Goal: Find specific page/section: Find specific page/section

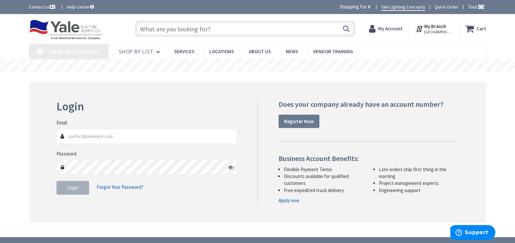
type input "[EMAIL_ADDRESS][DOMAIN_NAME]"
click at [73, 191] on span "Login" at bounding box center [72, 187] width 11 height 6
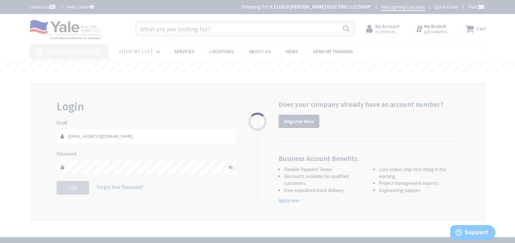
type input "FM [GEOGRAPHIC_DATA], [GEOGRAPHIC_DATA]"
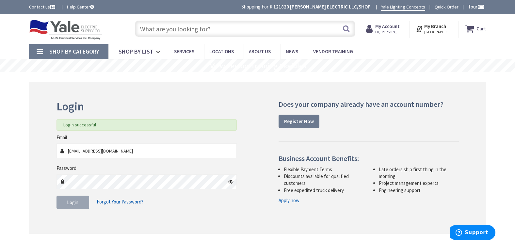
paste input "DTU225R-400A"
type input "DTU225R-400A"
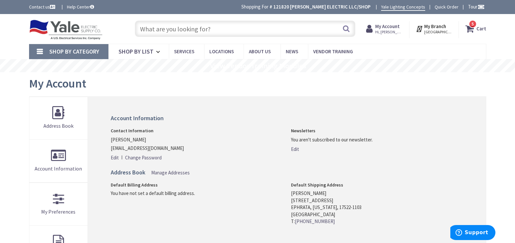
paste input "DTU225R-400A"
type input "DTU225R-400A"
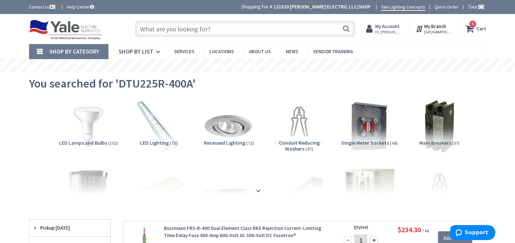
click at [83, 51] on span "Shop By Category" at bounding box center [74, 52] width 50 height 8
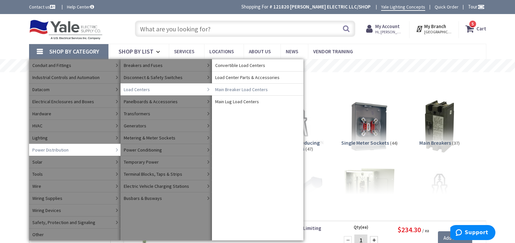
click at [242, 103] on span "Main Lug Load Centers" at bounding box center [237, 101] width 44 height 7
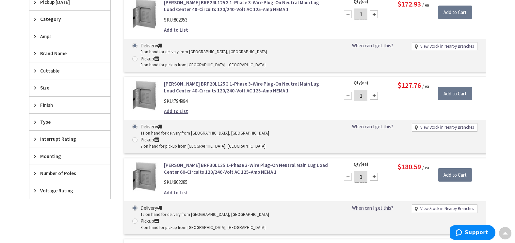
scroll to position [229, 0]
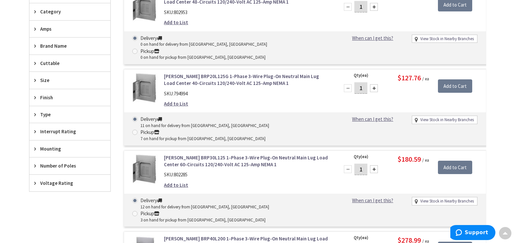
click at [58, 169] on span "Number of Poles" at bounding box center [66, 165] width 53 height 7
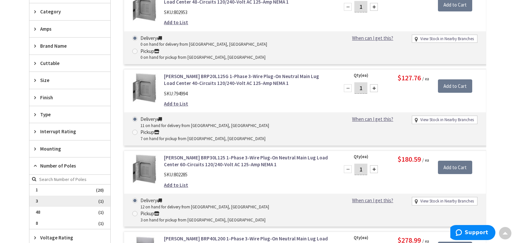
click at [43, 207] on span "3" at bounding box center [69, 201] width 81 height 11
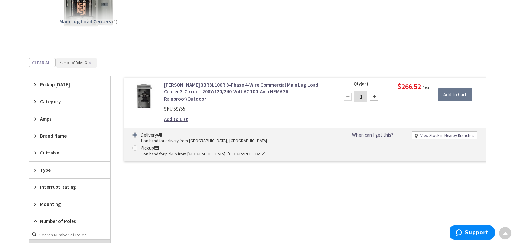
scroll to position [204, 0]
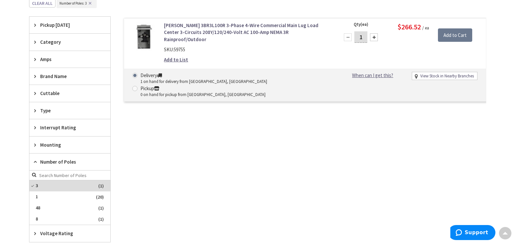
click at [32, 191] on span "3" at bounding box center [69, 185] width 81 height 11
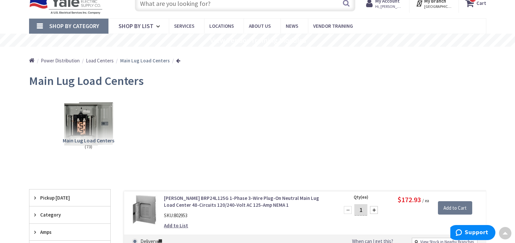
scroll to position [8, 0]
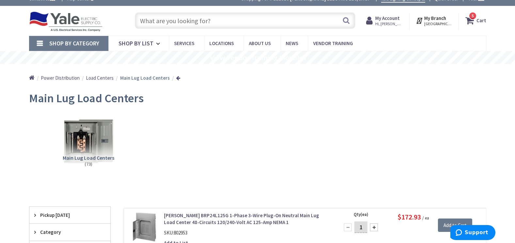
click at [475, 20] on span "5 5 items" at bounding box center [473, 16] width 8 height 8
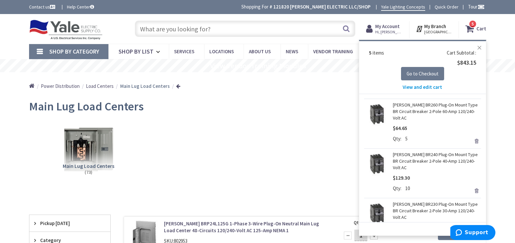
scroll to position [0, 0]
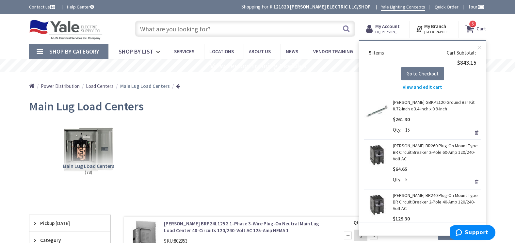
click at [335, 117] on div "Main Lug Load Centers" at bounding box center [257, 107] width 457 height 24
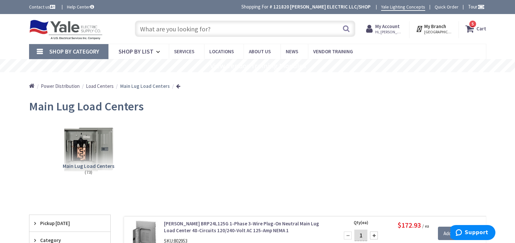
click at [207, 29] on input "text" at bounding box center [245, 29] width 220 height 16
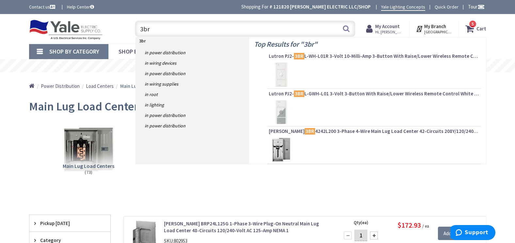
type input "3brp"
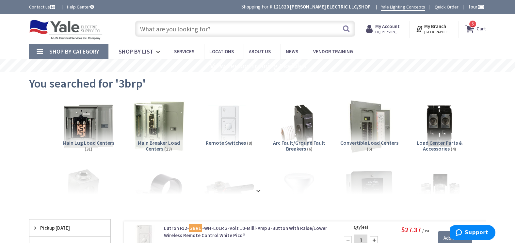
click at [189, 29] on input "text" at bounding box center [245, 29] width 220 height 16
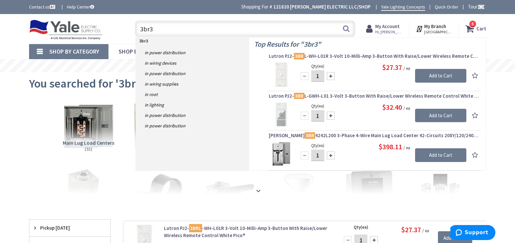
type input "3br30"
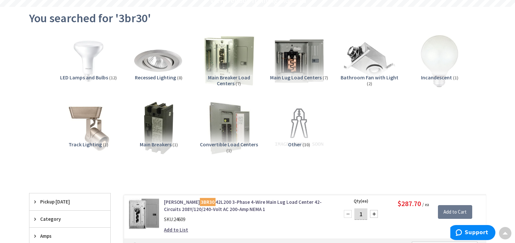
scroll to position [196, 0]
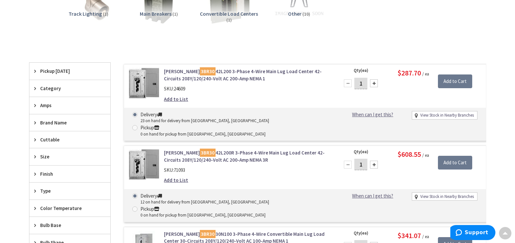
click at [204, 69] on link "Eaton 3BR30 42L200 3-Phase 4-Wire Main Lug Load Center 42-Circuits 208Y/120/240…" at bounding box center [247, 75] width 166 height 14
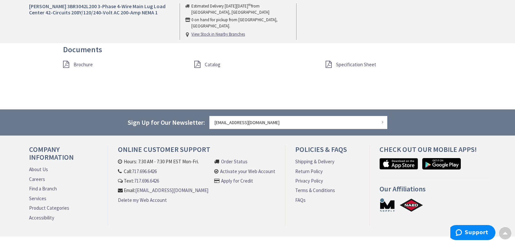
scroll to position [588, 0]
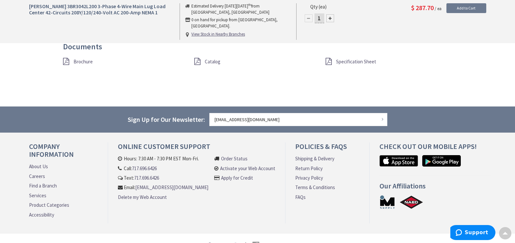
click at [214, 65] on span "Catalog" at bounding box center [213, 61] width 16 height 6
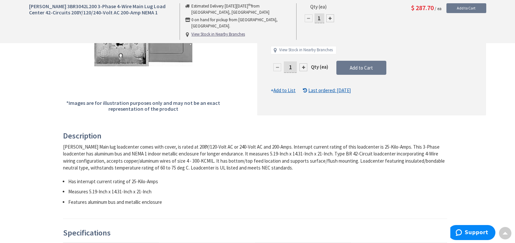
scroll to position [0, 0]
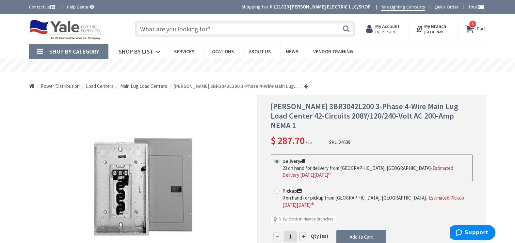
paste input "3BR2442L150"
type input "3BR2442L150"
click at [338, 107] on span "[PERSON_NAME] 3BR3042L200 3-Phase 4-Wire Main Lug Load Center 42-Circuits 208Y/…" at bounding box center [364, 115] width 187 height 29
drag, startPoint x: 336, startPoint y: 107, endPoint x: 294, endPoint y: 108, distance: 42.8
click at [294, 108] on span "[PERSON_NAME] 3BR3042L200 3-Phase 4-Wire Main Lug Load Center 42-Circuits 208Y/…" at bounding box center [364, 115] width 187 height 29
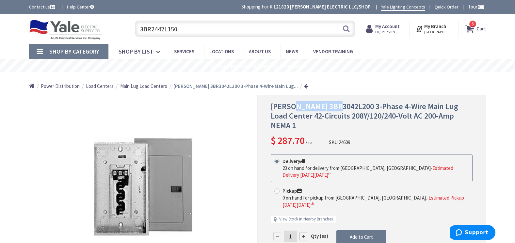
click at [293, 108] on span "[PERSON_NAME] 3BR3042L200 3-Phase 4-Wire Main Lug Load Center 42-Circuits 208Y/…" at bounding box center [364, 115] width 187 height 29
copy span "3BR3042L200"
click at [343, 32] on button "Search" at bounding box center [346, 28] width 8 height 15
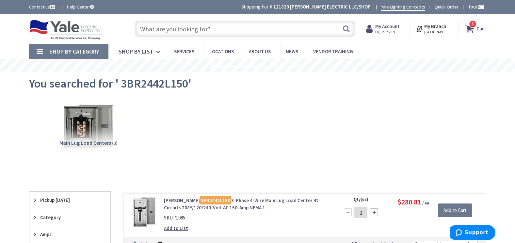
paste input "3BR3042L200"
type input "3BR3042L200"
click at [343, 29] on button "Search" at bounding box center [346, 28] width 8 height 15
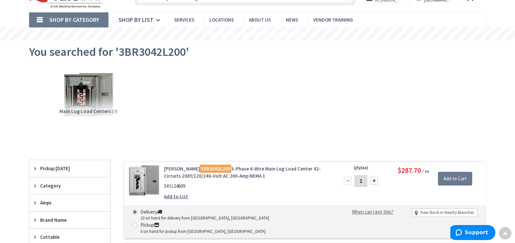
scroll to position [27, 0]
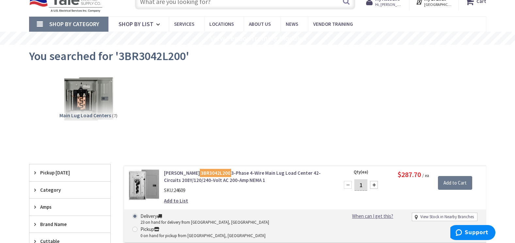
click at [202, 174] on mark "3BR3042L200" at bounding box center [215, 173] width 31 height 8
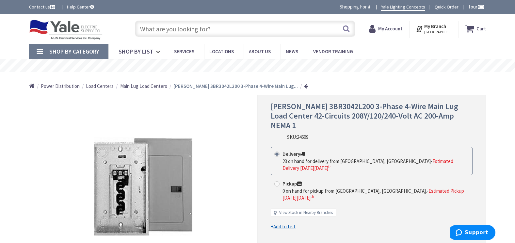
scroll to position [25, 0]
